Goal: Answer question/provide support

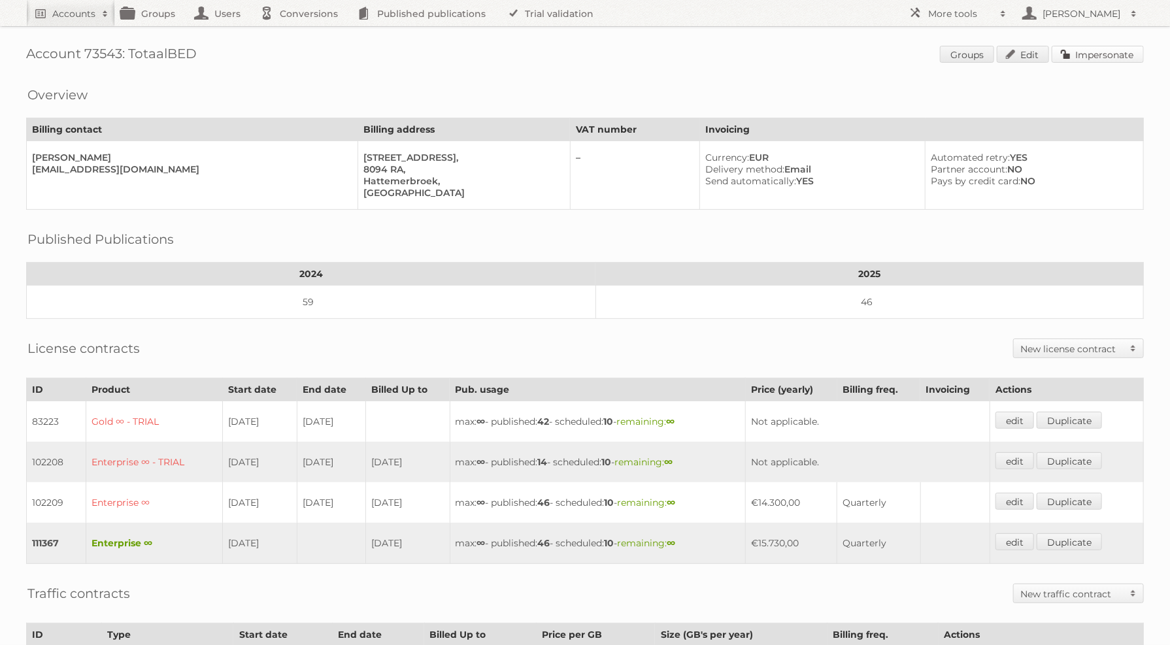
click at [1105, 59] on link "Impersonate" at bounding box center [1098, 54] width 92 height 17
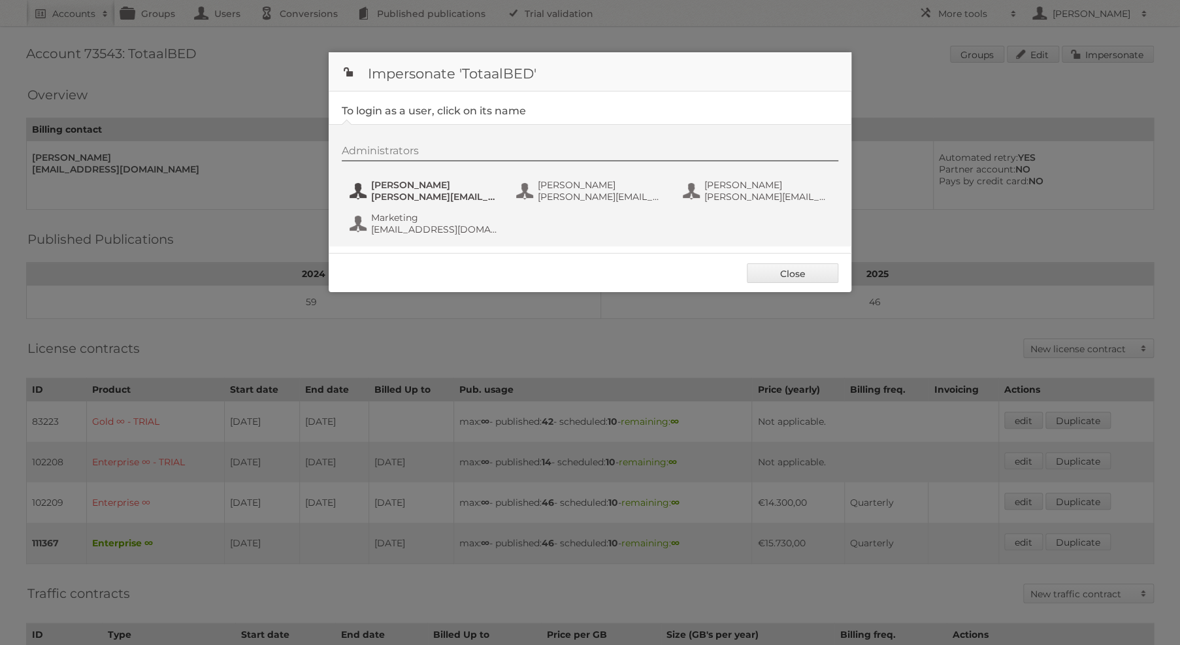
click at [448, 181] on span "[PERSON_NAME]" at bounding box center [434, 185] width 127 height 12
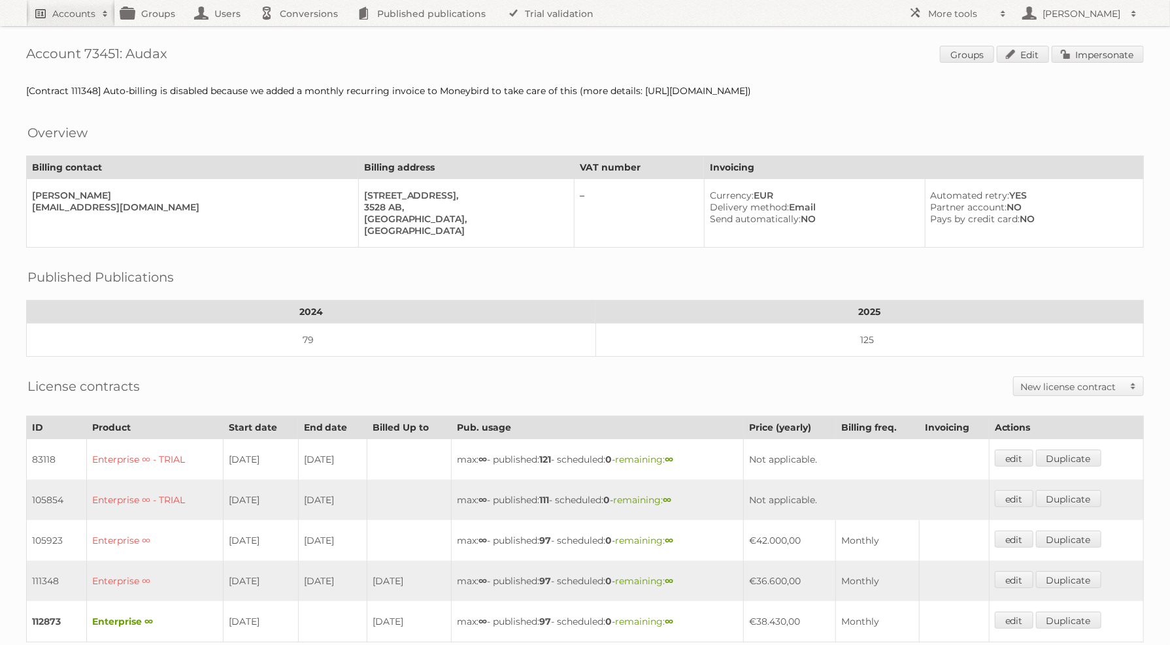
click at [67, 14] on h2 "Accounts" at bounding box center [73, 13] width 43 height 13
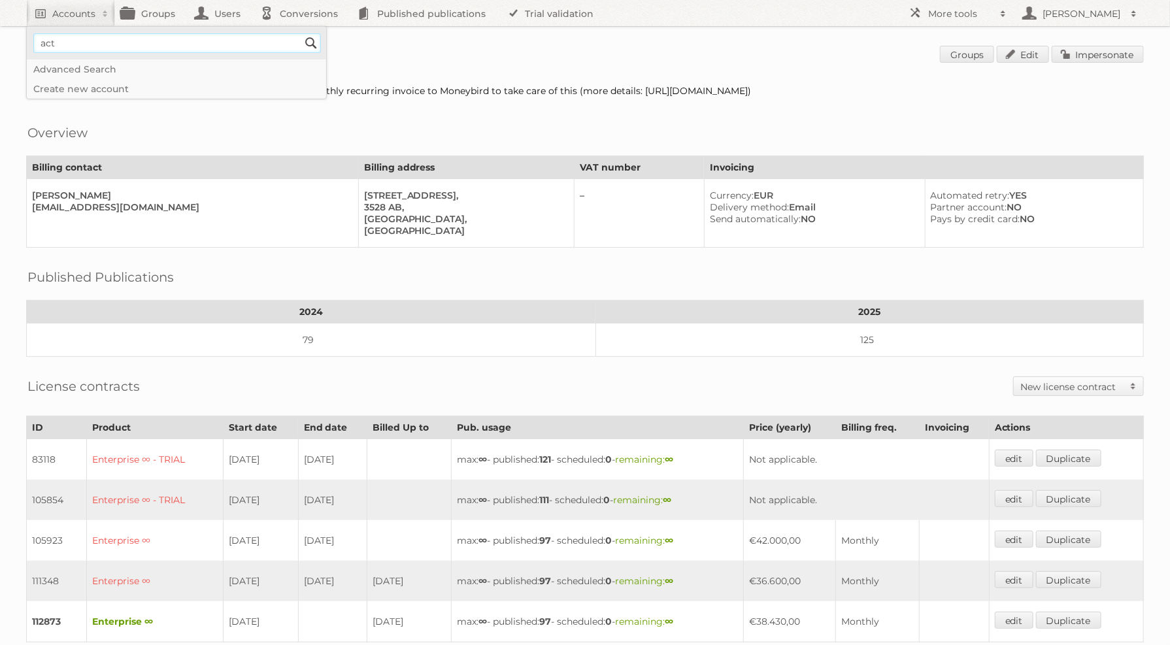
type input"] "Action Service & Distributie B.V."
click at [301, 33] on input "Search" at bounding box center [311, 43] width 20 height 20
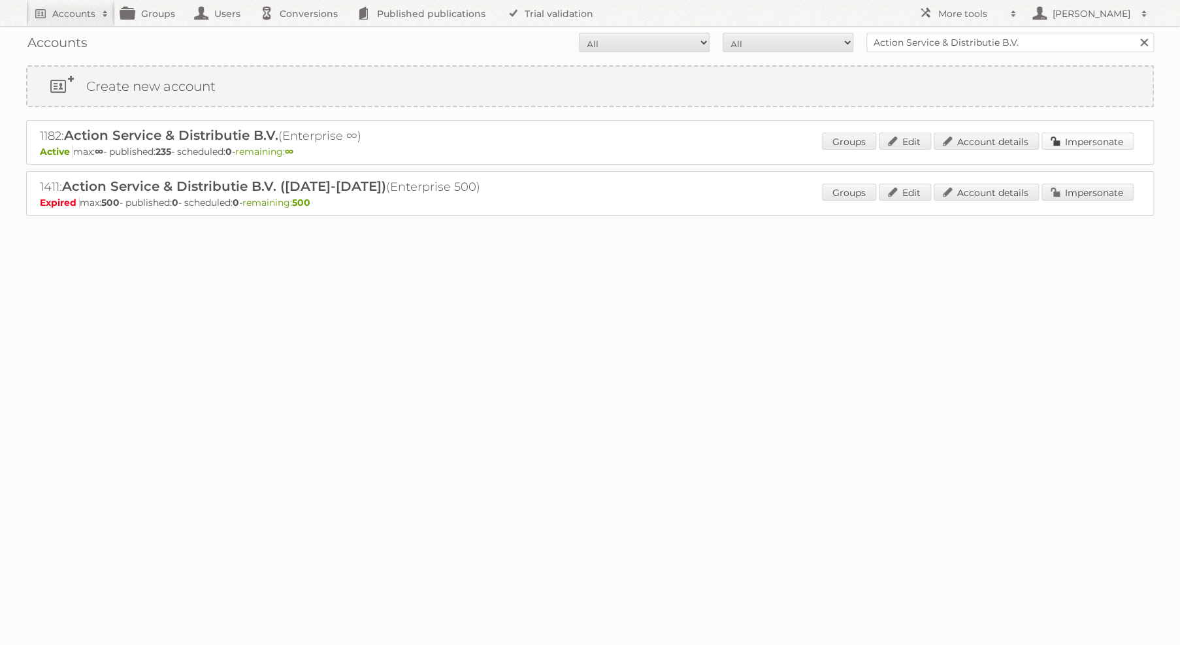
click at [1059, 144] on link "Impersonate" at bounding box center [1088, 141] width 92 height 17
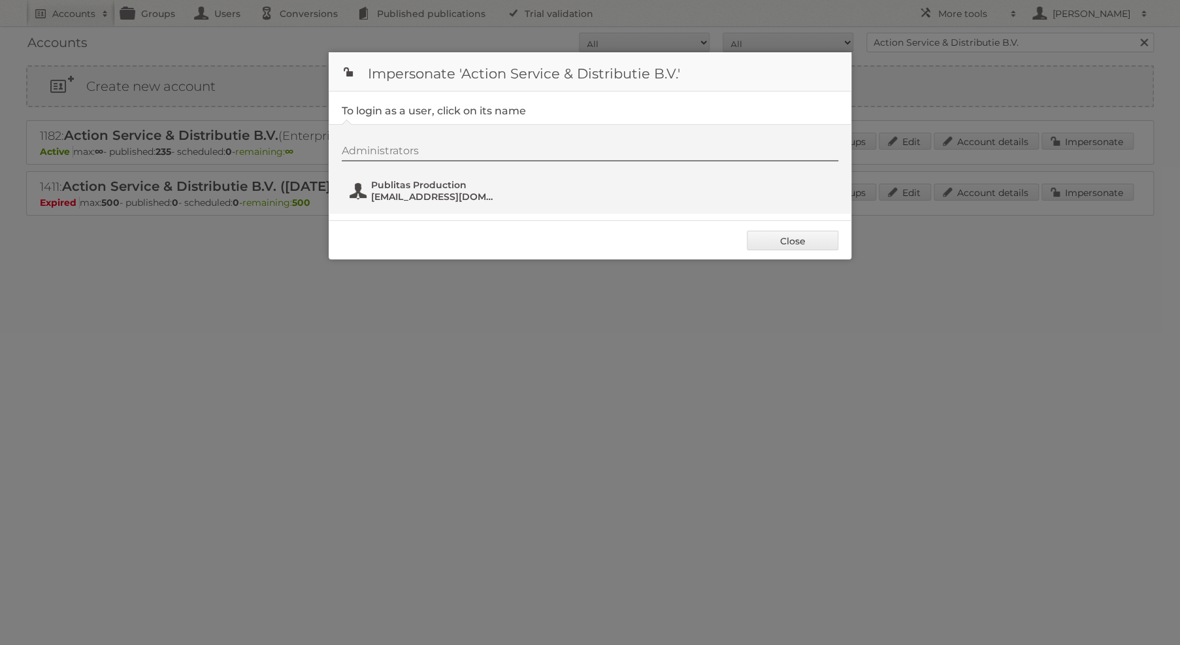
click at [440, 189] on span "Publitas Production" at bounding box center [434, 185] width 127 height 12
